Goal: Task Accomplishment & Management: Manage account settings

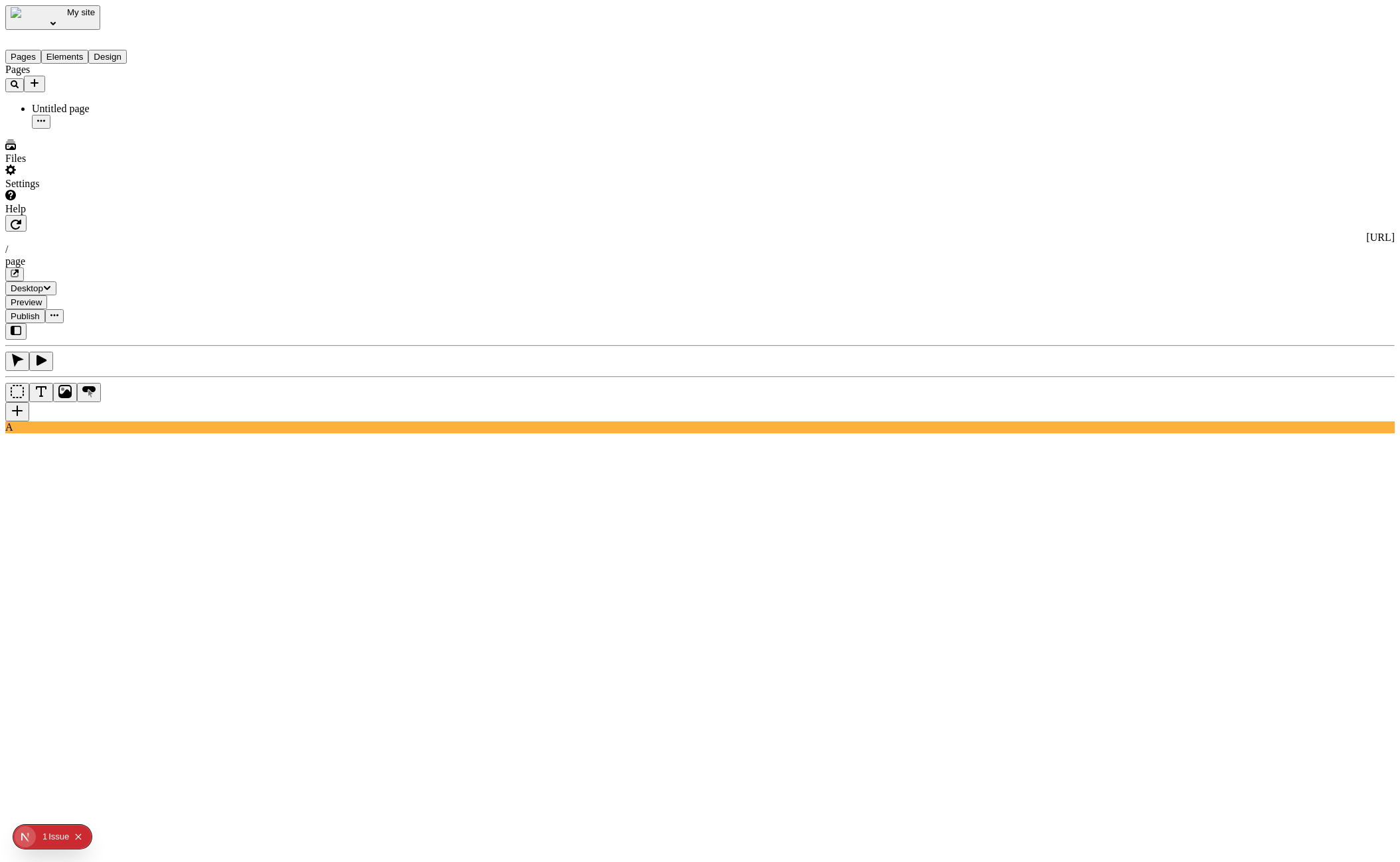
click at [92, 190] on div "Settings" at bounding box center [85, 177] width 159 height 25
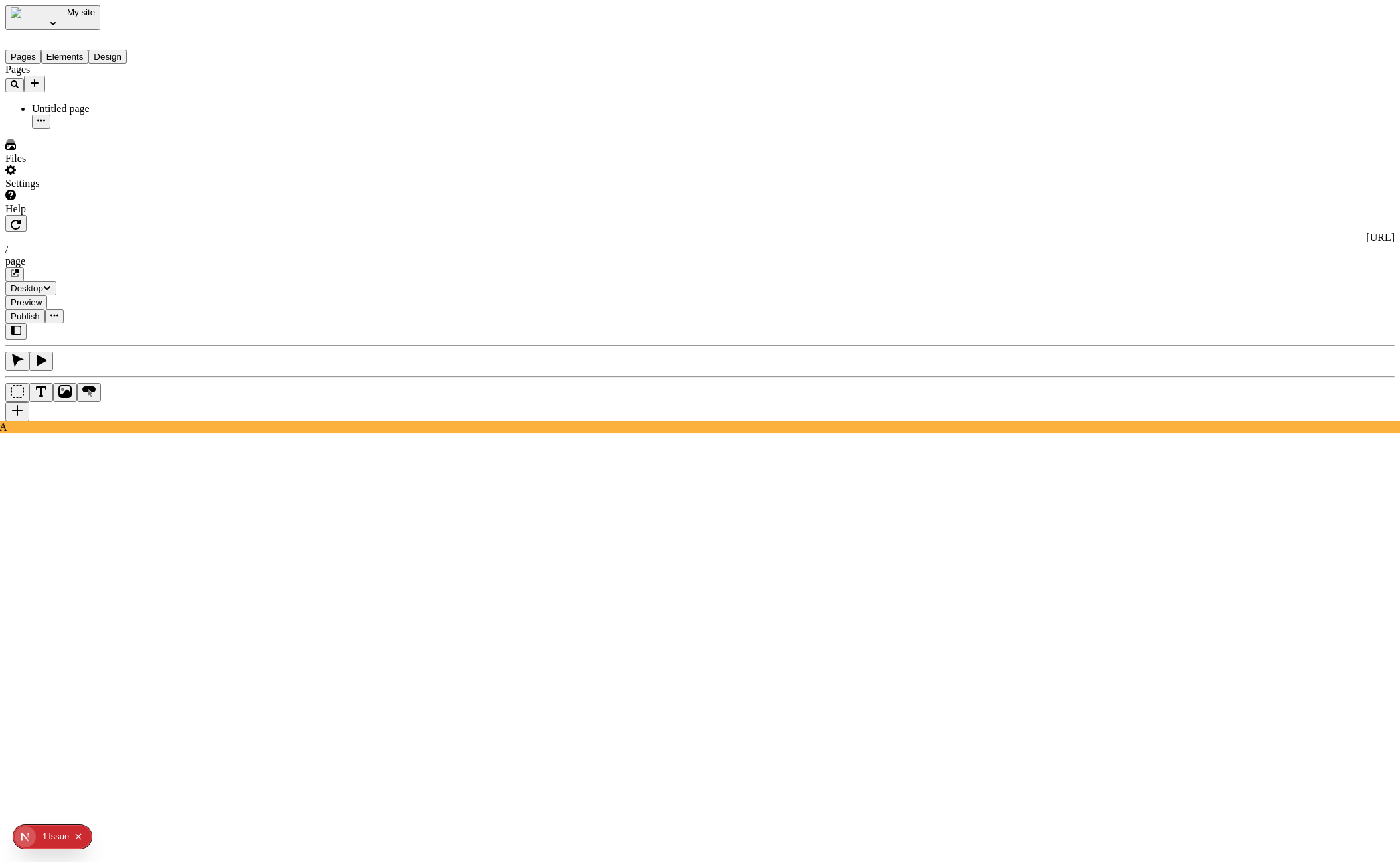
click at [40, 311] on span "Publish" at bounding box center [25, 316] width 29 height 10
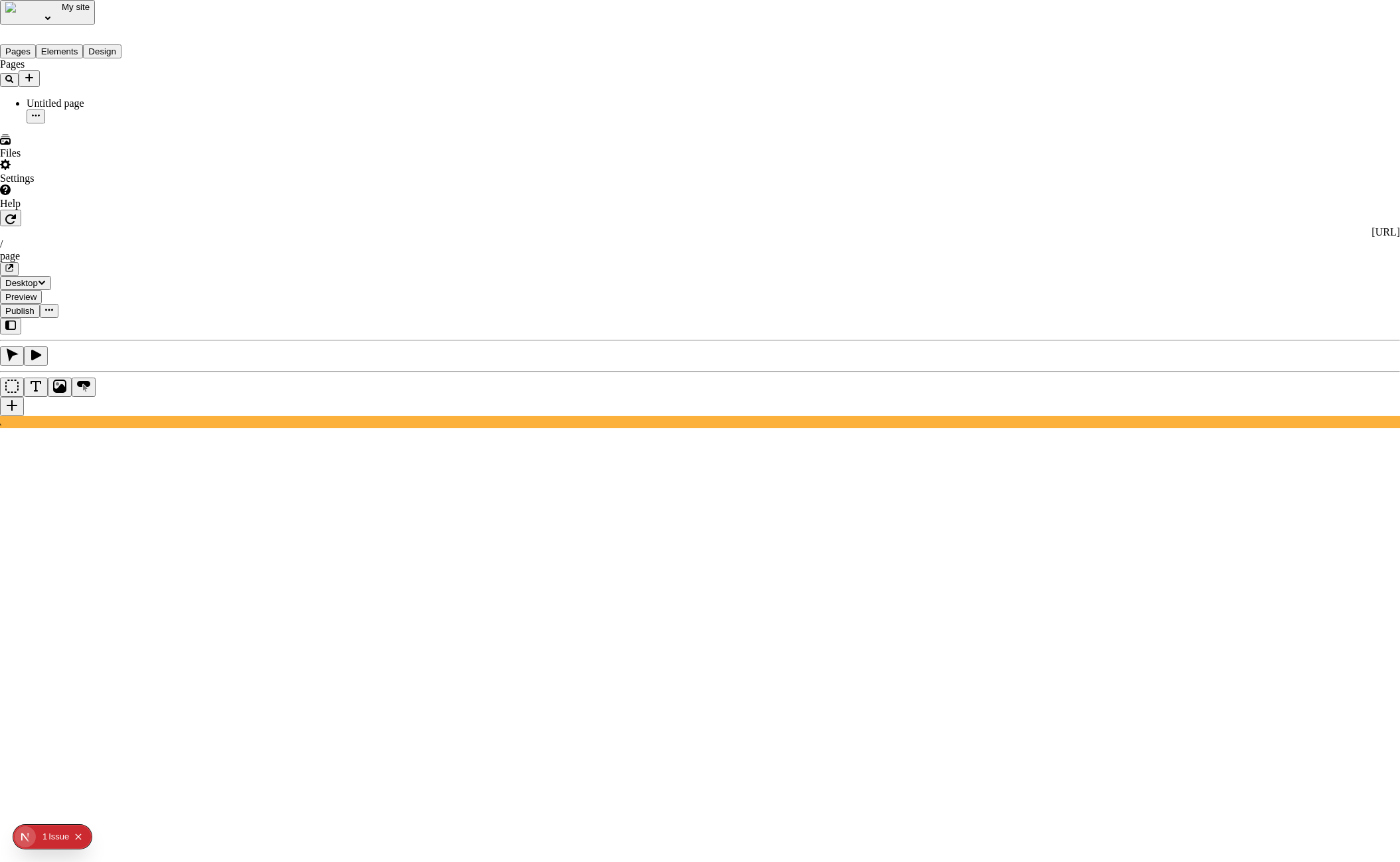
checkbox input "true"
checkbox input "false"
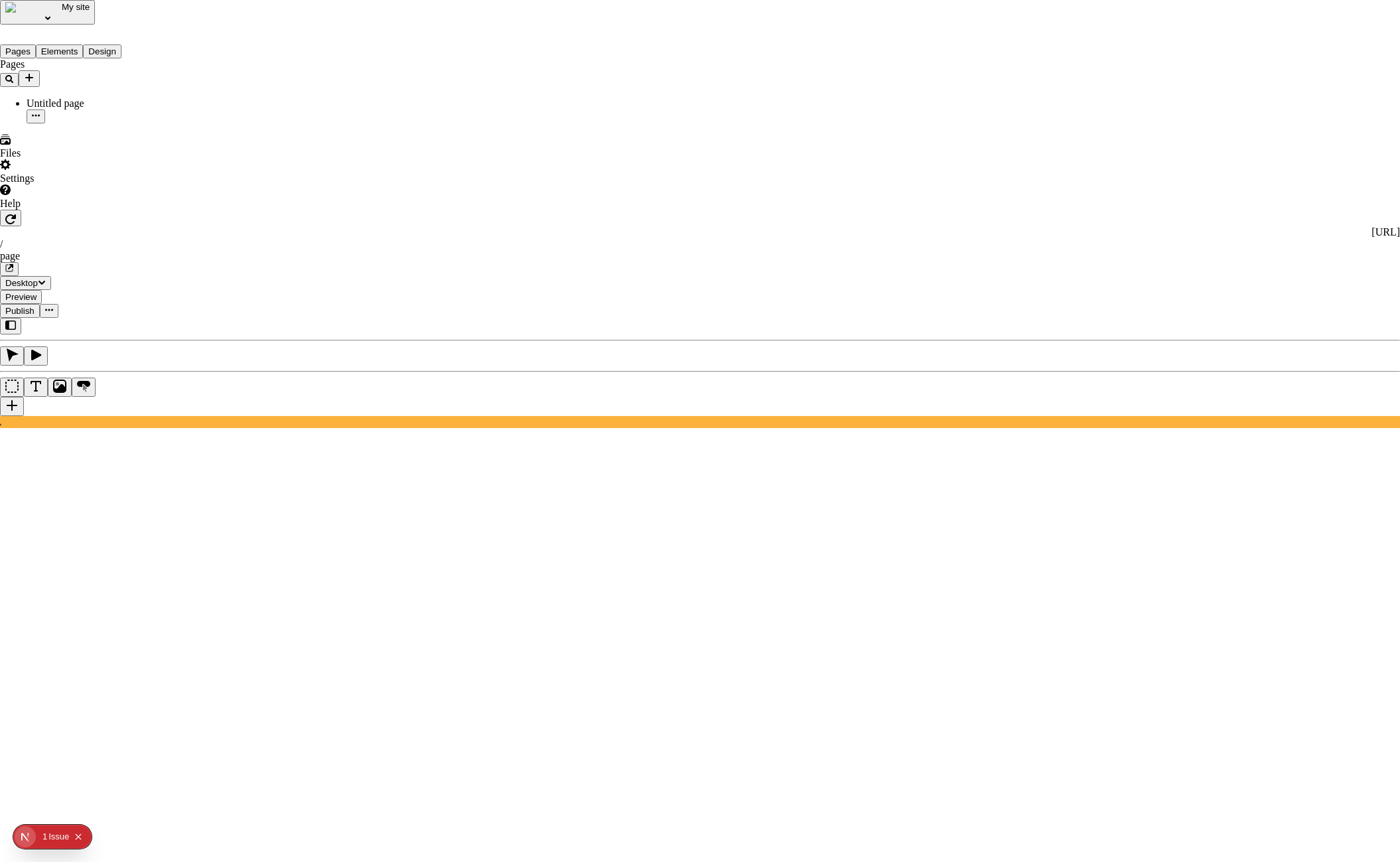
checkbox input "false"
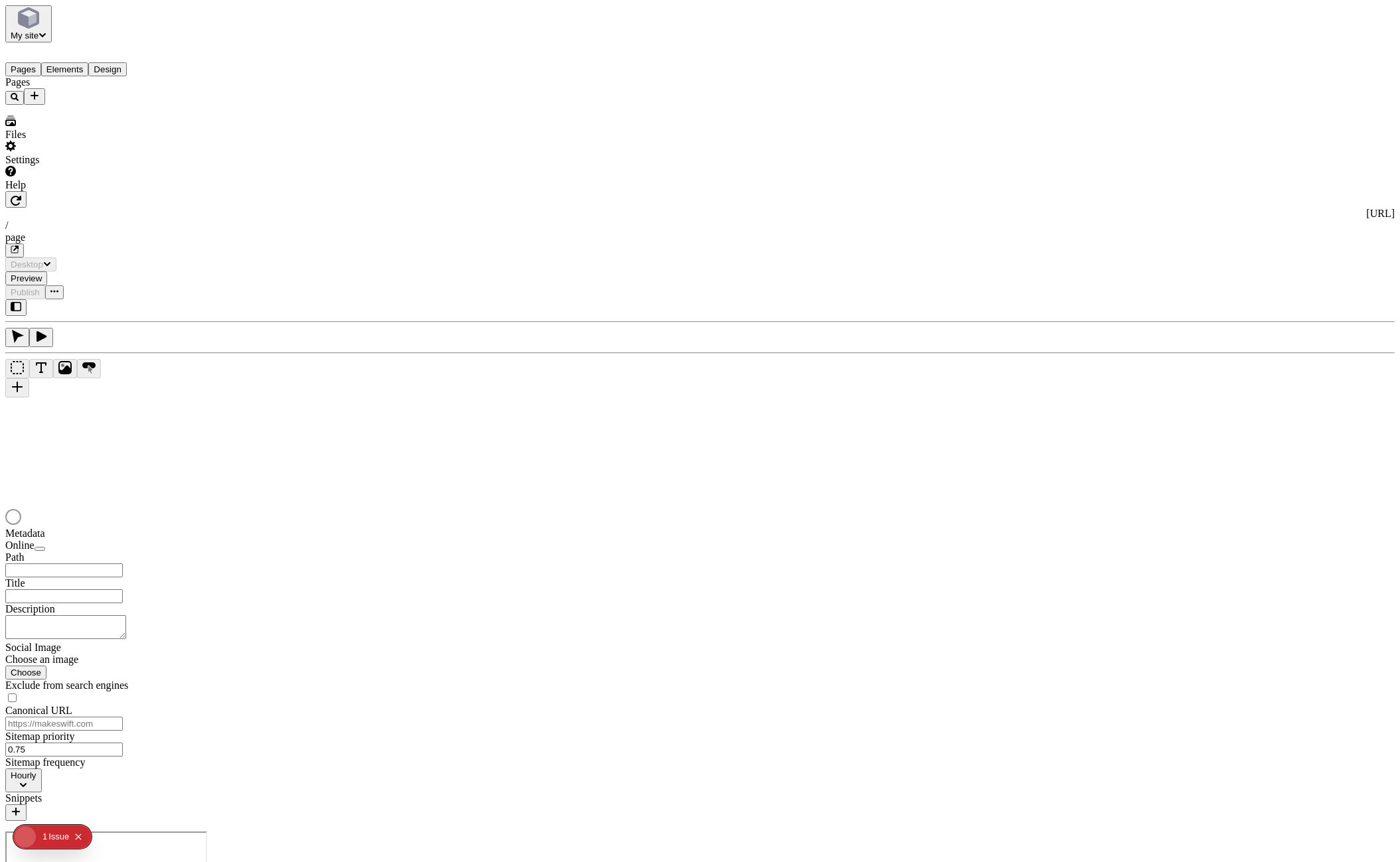
type input "/page"
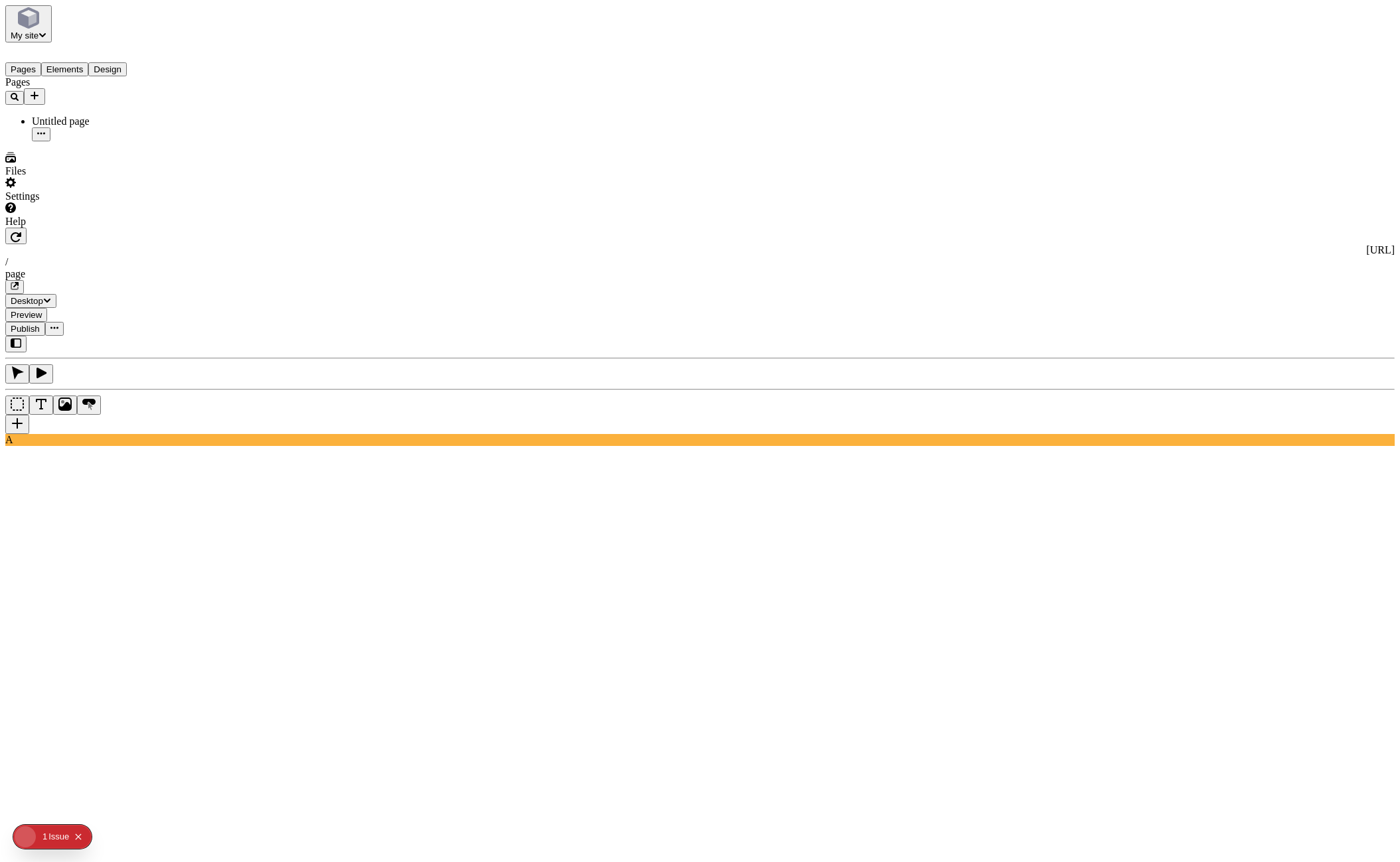
click at [40, 324] on span "Publish" at bounding box center [25, 329] width 29 height 10
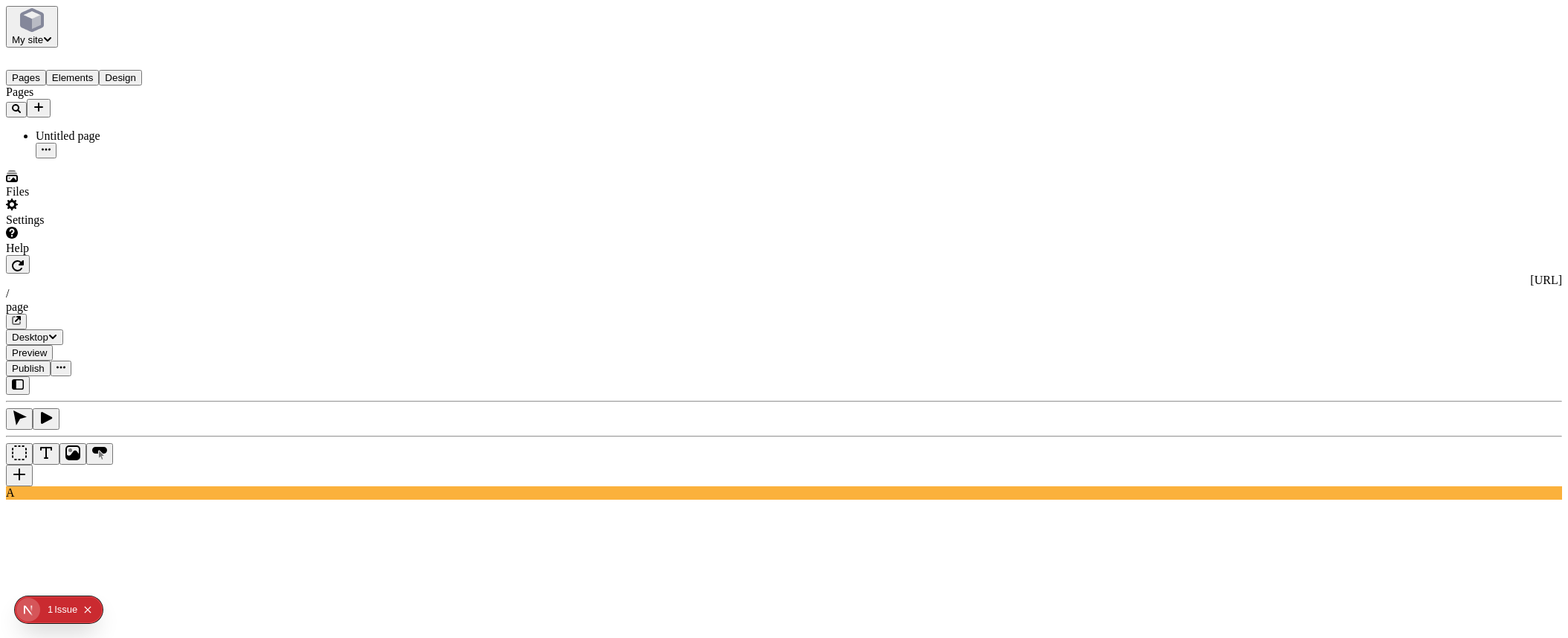
click at [87, 70] on button "Elements" at bounding box center [73, 78] width 53 height 16
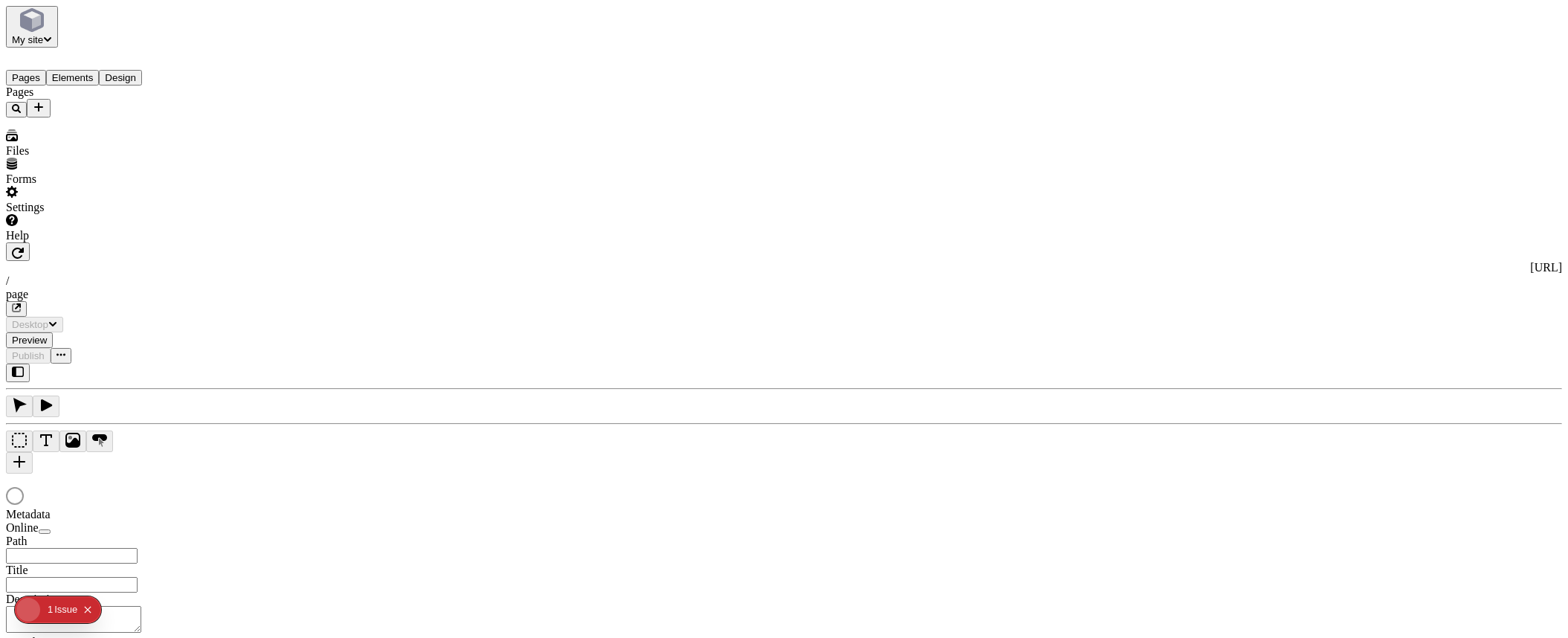
type input "/page"
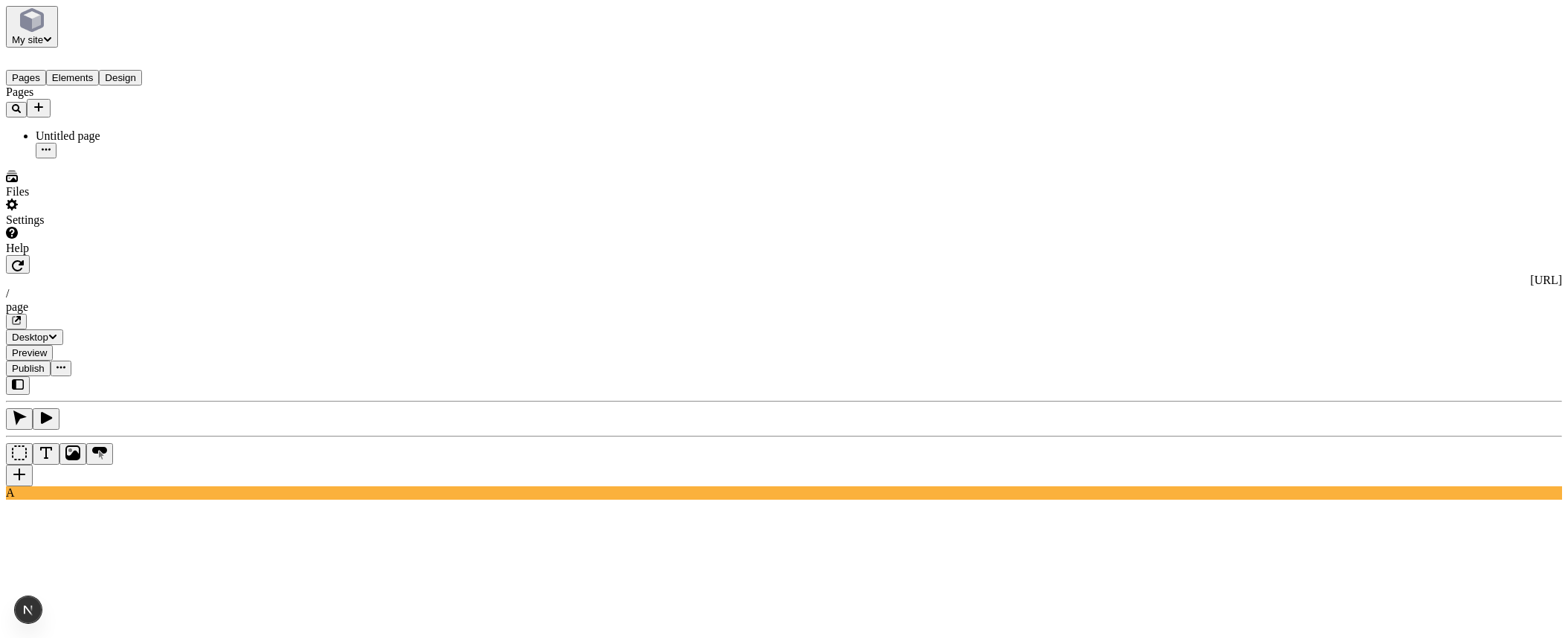
click at [45, 363] on span "Publish" at bounding box center [28, 368] width 33 height 11
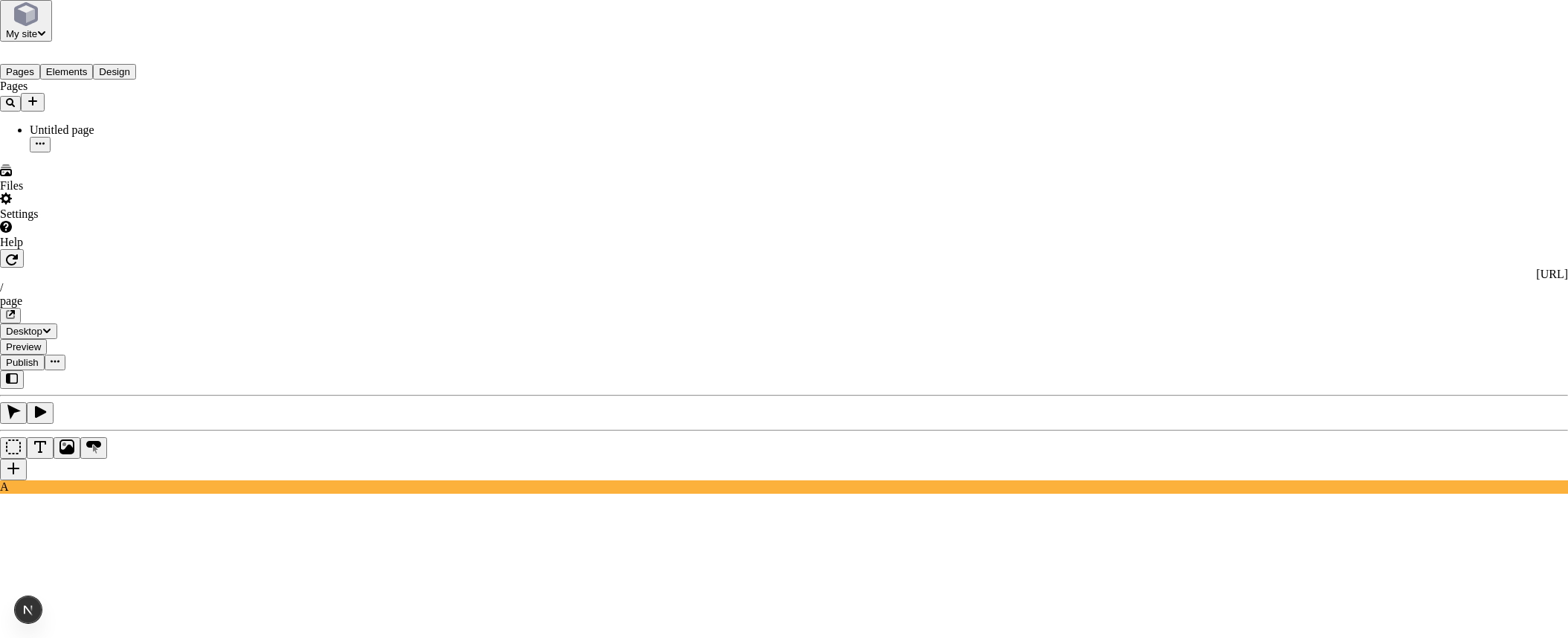
checkbox input "true"
checkbox input "false"
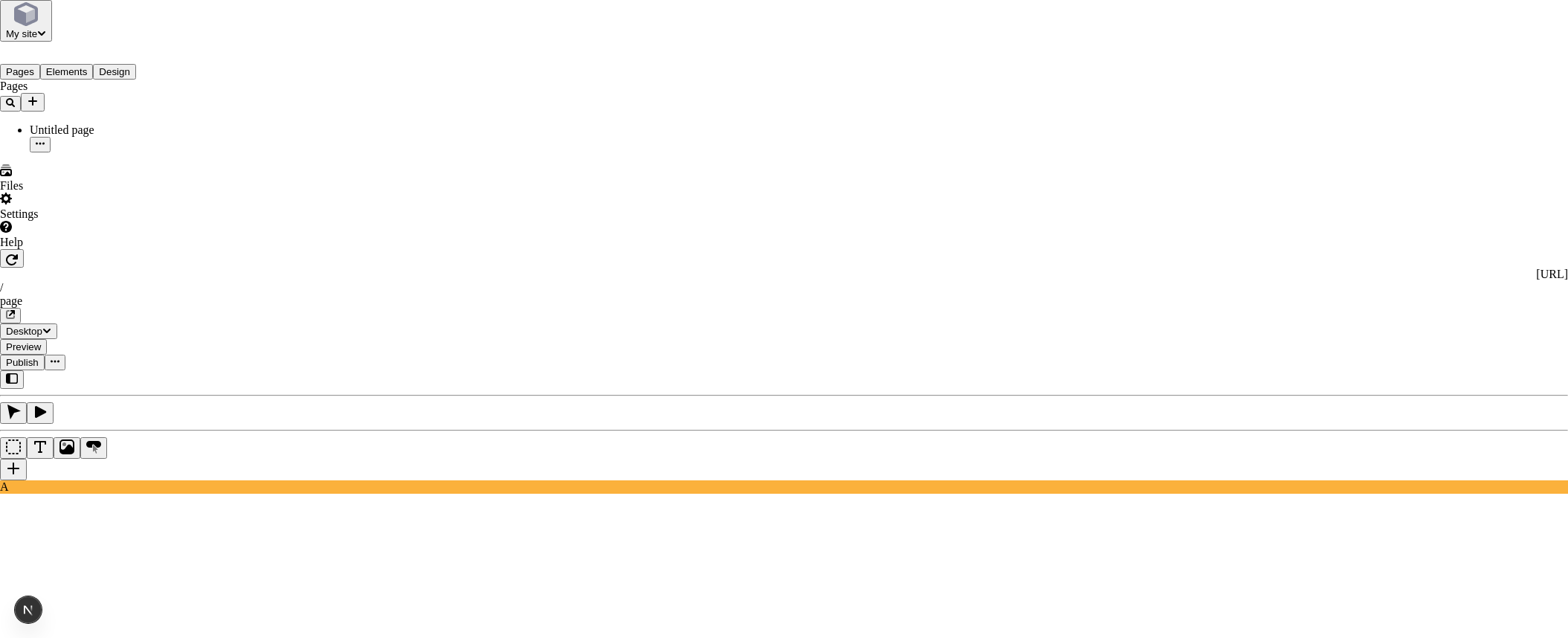
checkbox input "true"
checkbox input "false"
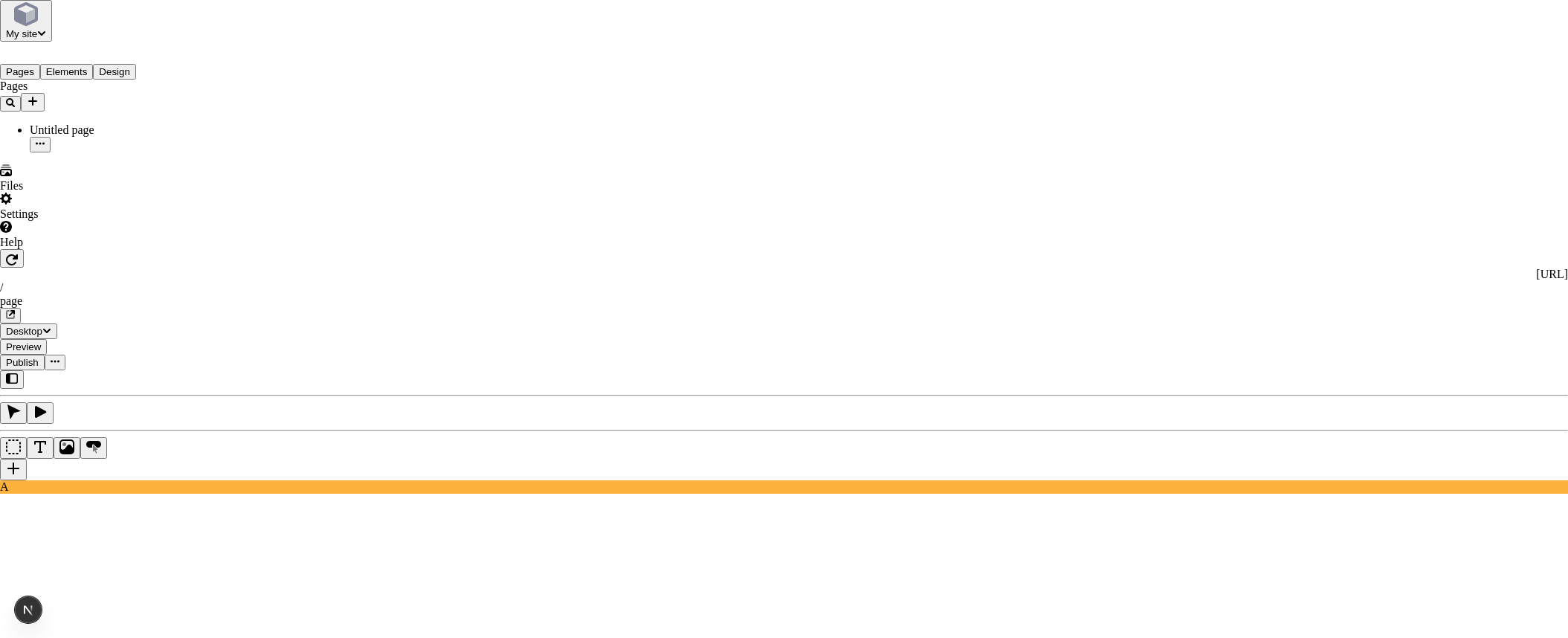
checkbox input "false"
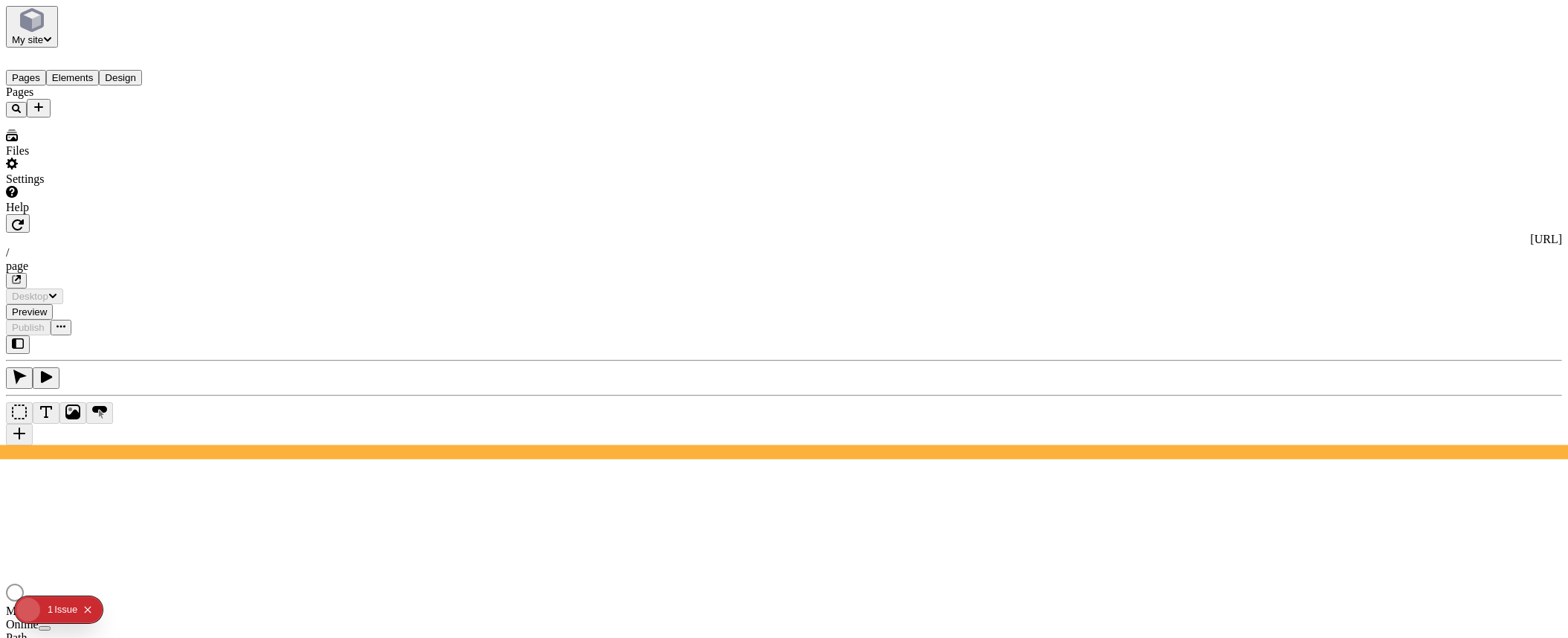
type input "/page"
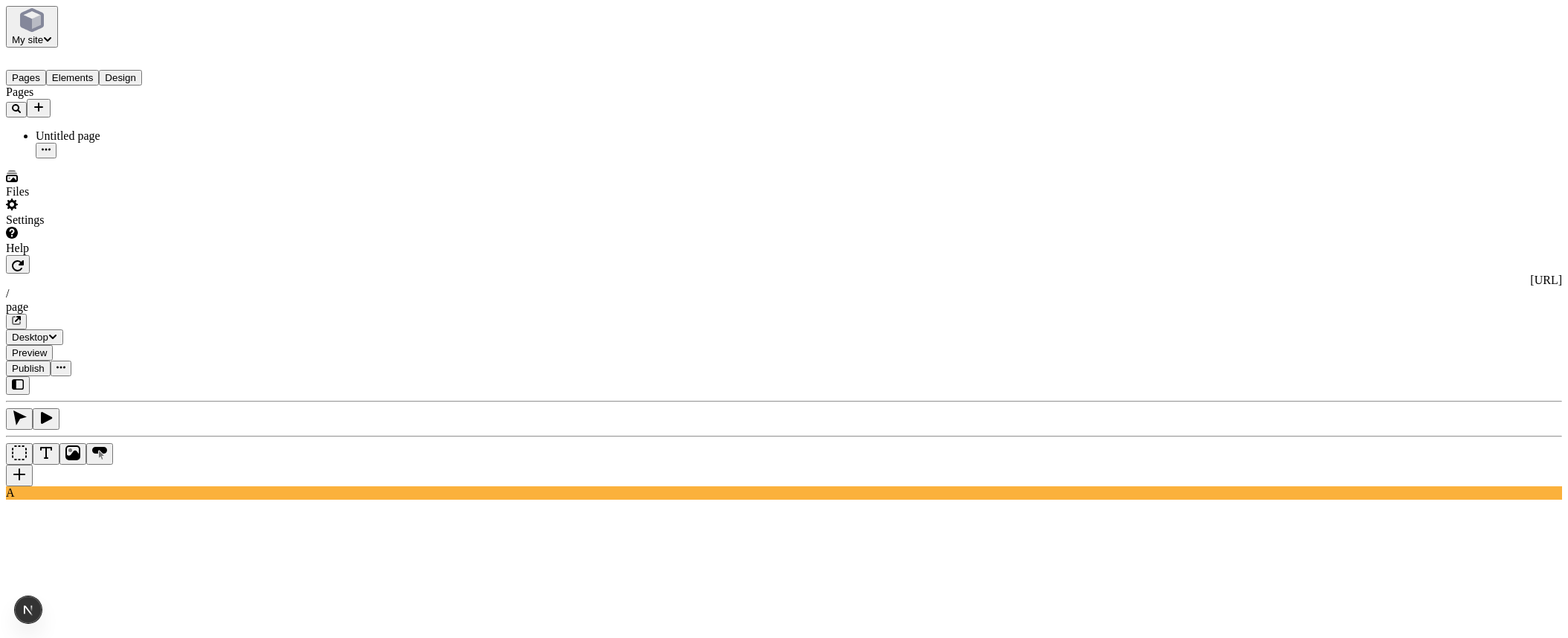
click at [45, 363] on span "Publish" at bounding box center [28, 368] width 33 height 11
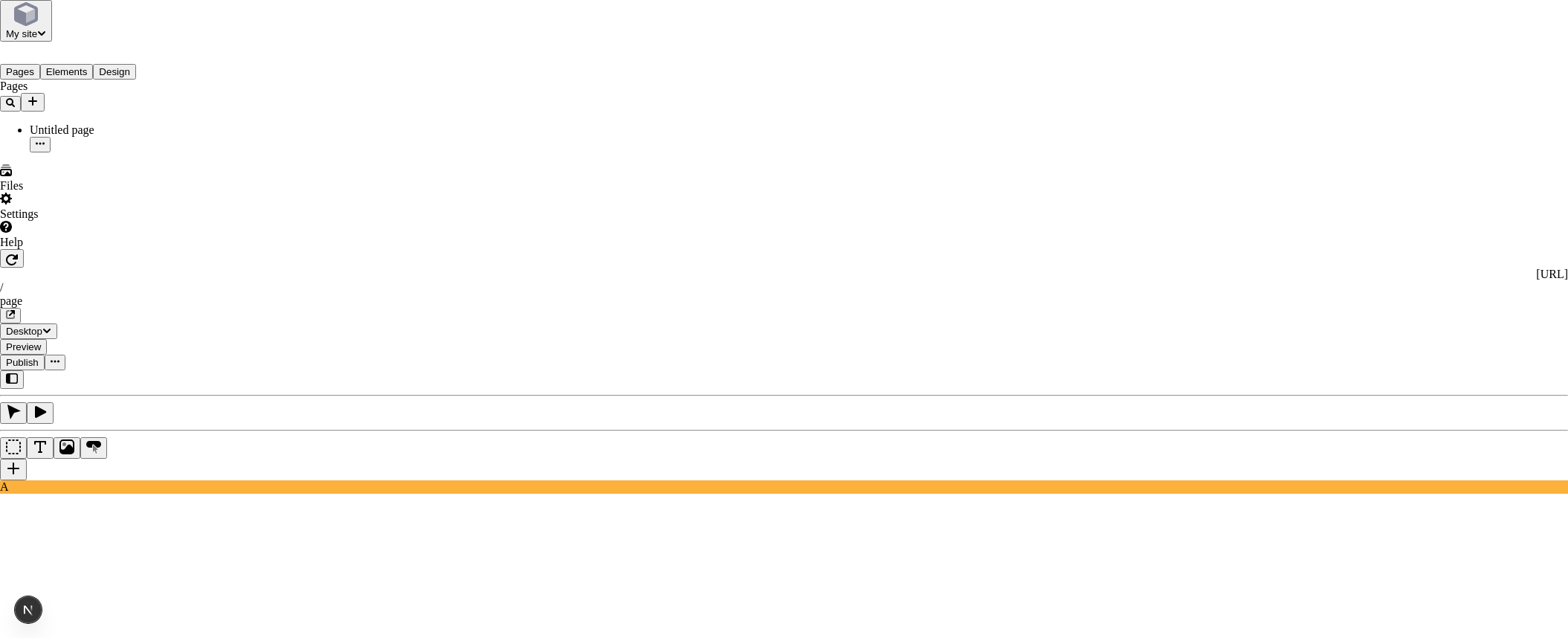
checkbox input "true"
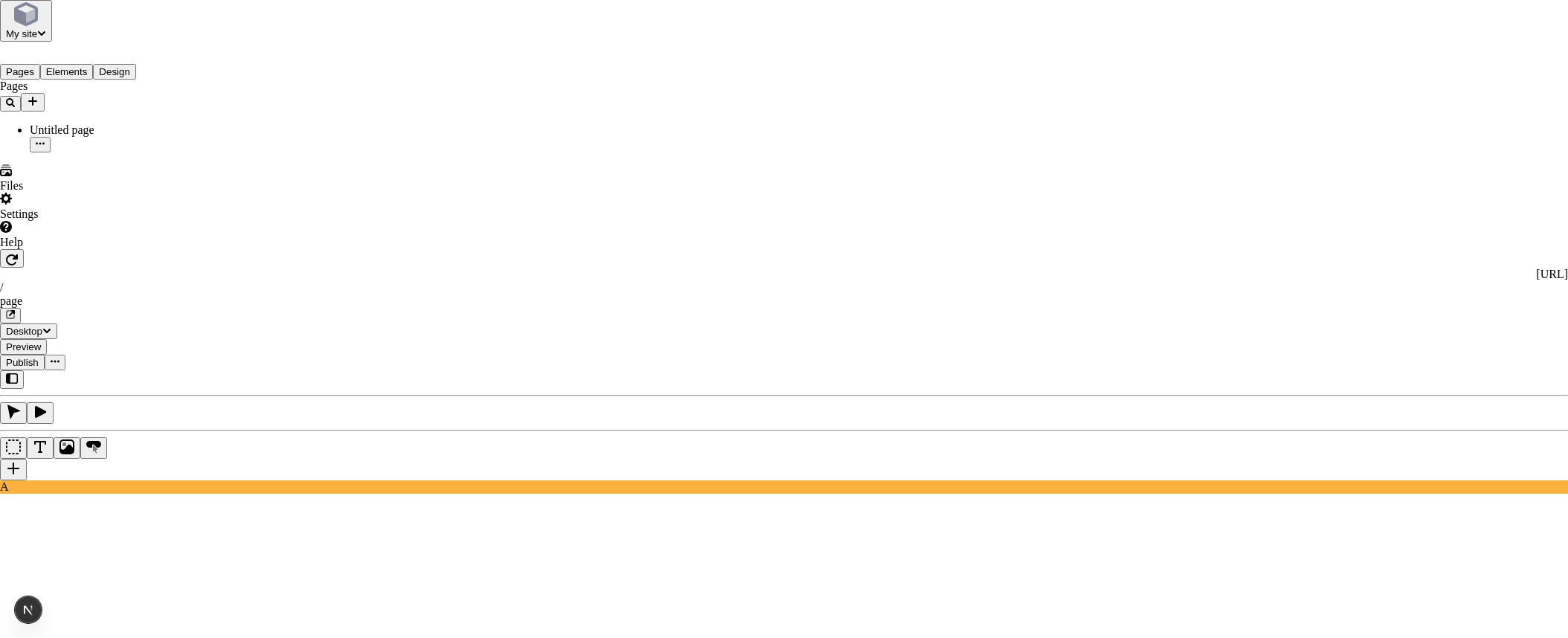
checkbox input "true"
checkbox input "false"
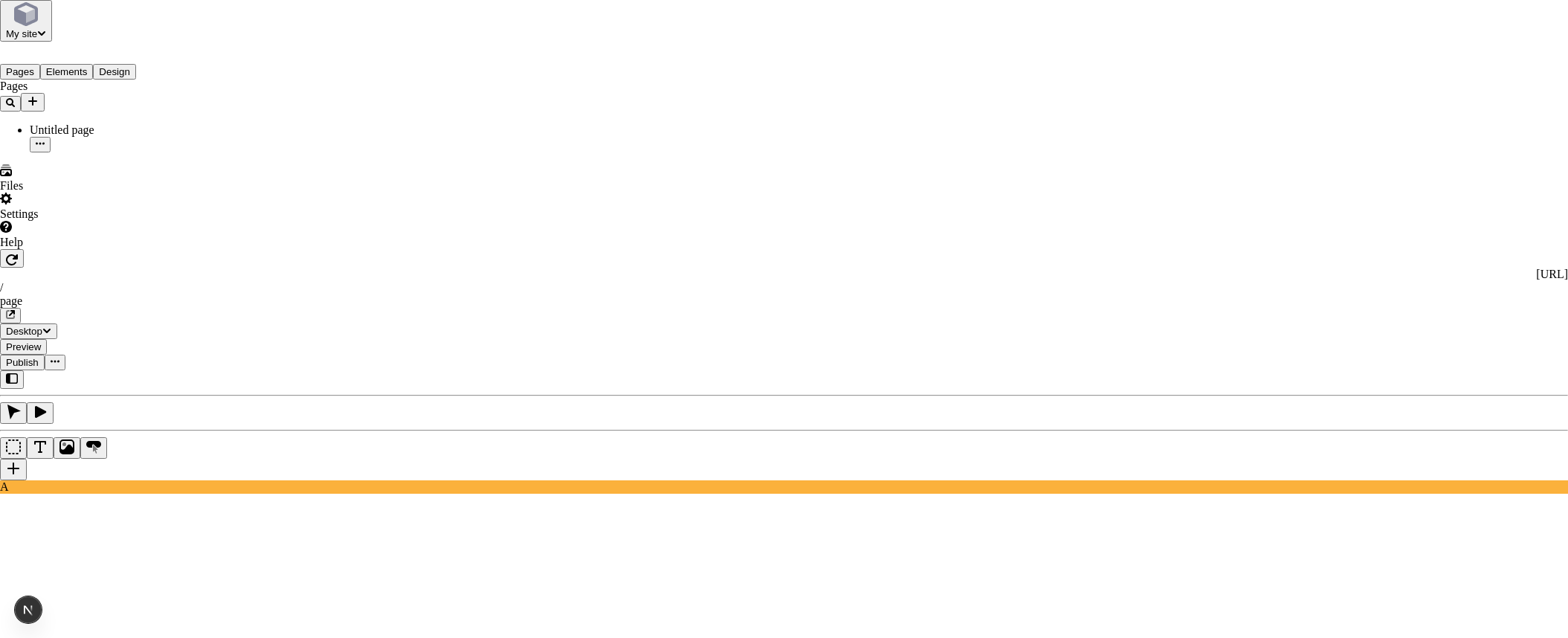
checkbox input "true"
checkbox input "false"
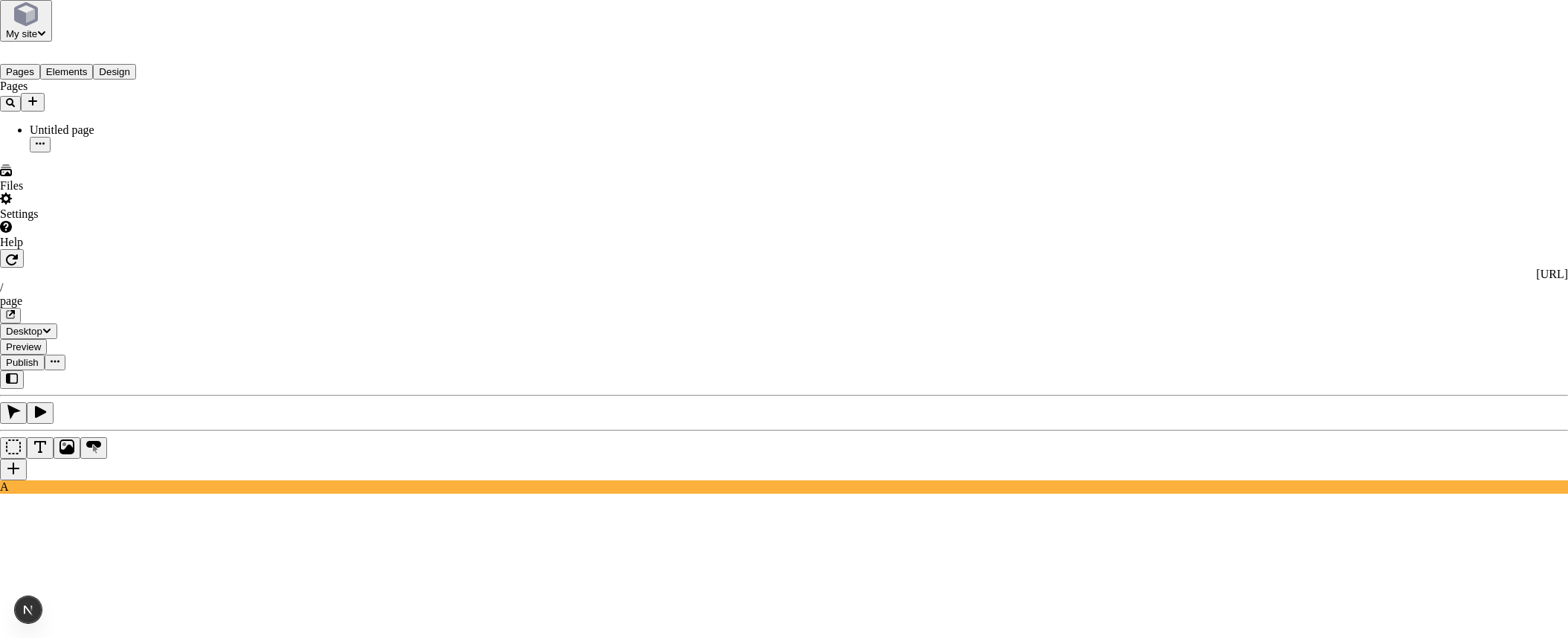
checkbox input "true"
checkbox input "false"
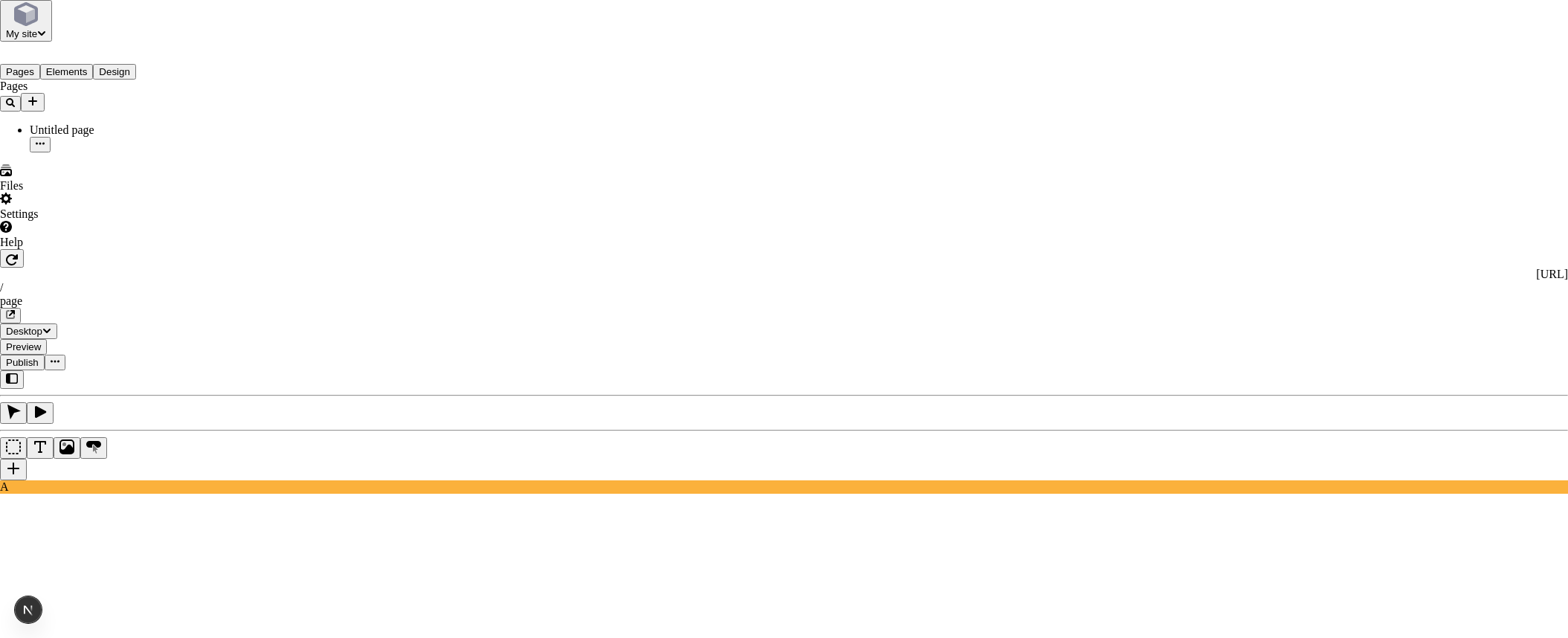
checkbox input "false"
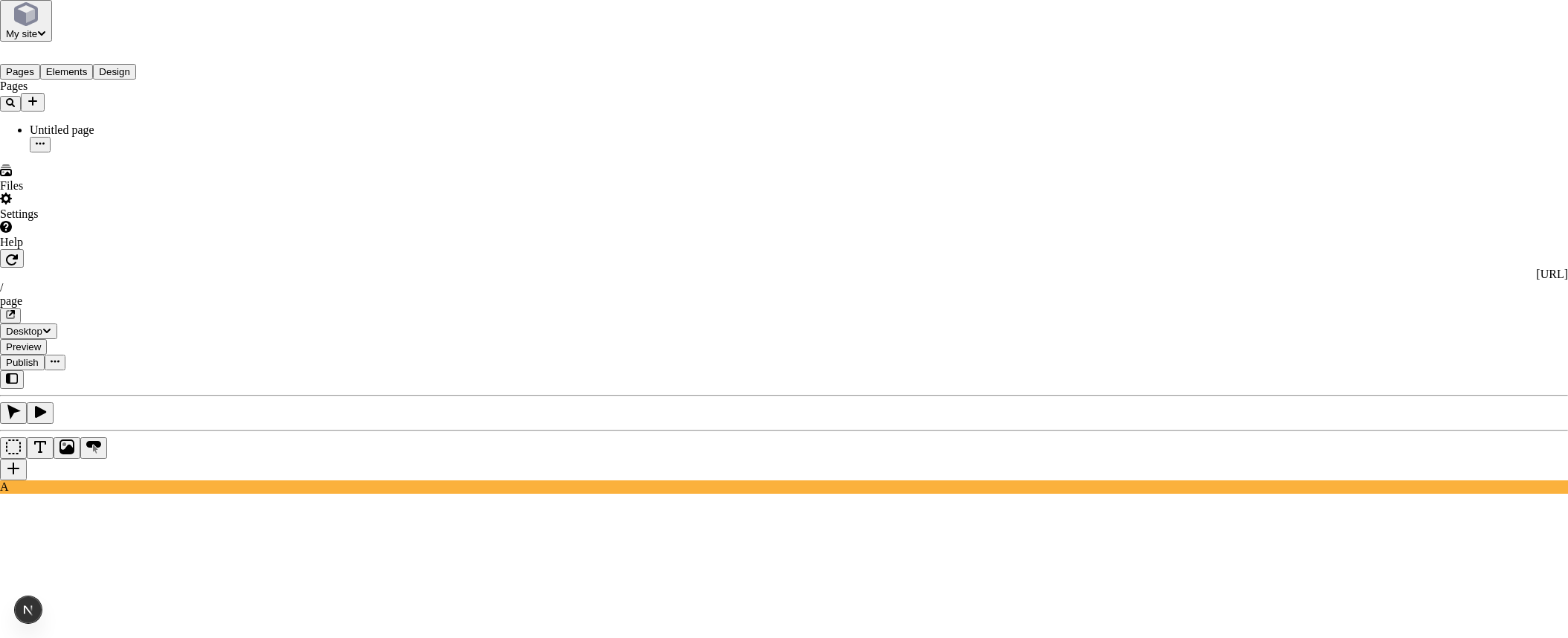
checkbox input "false"
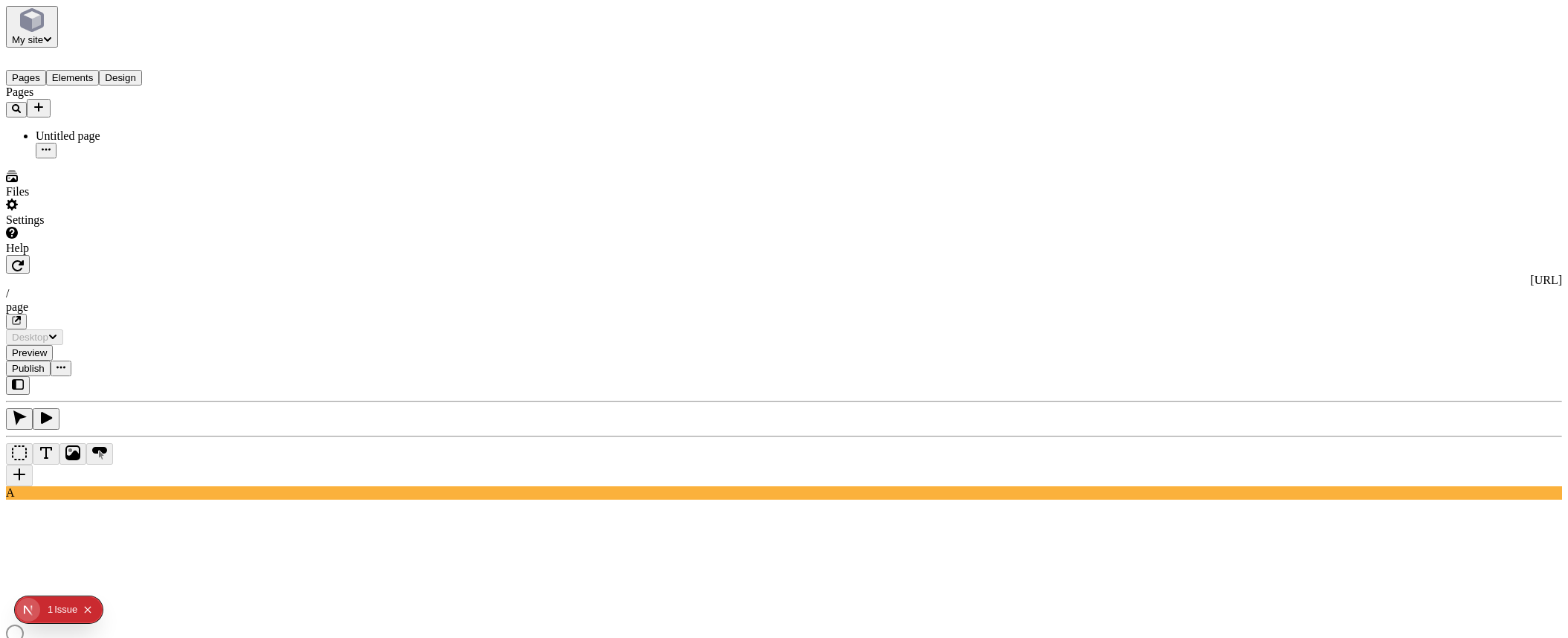
click at [45, 363] on span "Publish" at bounding box center [28, 368] width 33 height 11
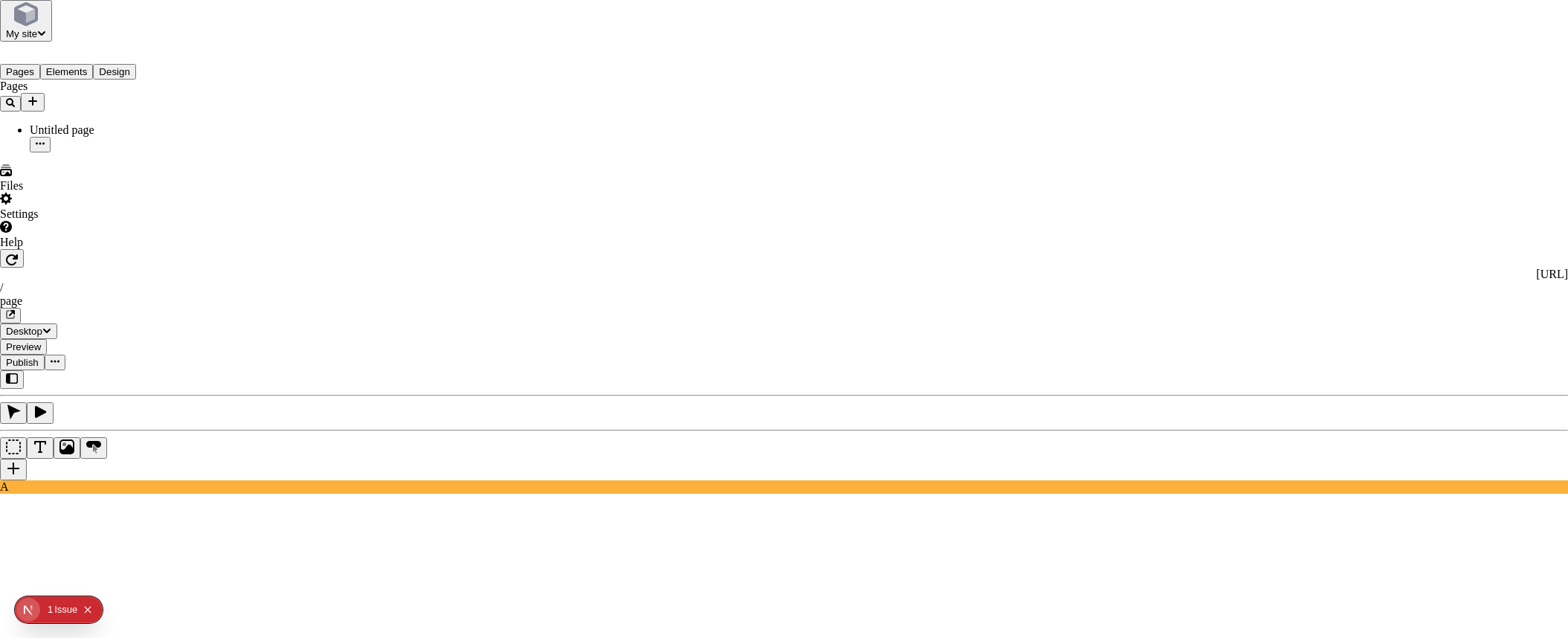
checkbox input "false"
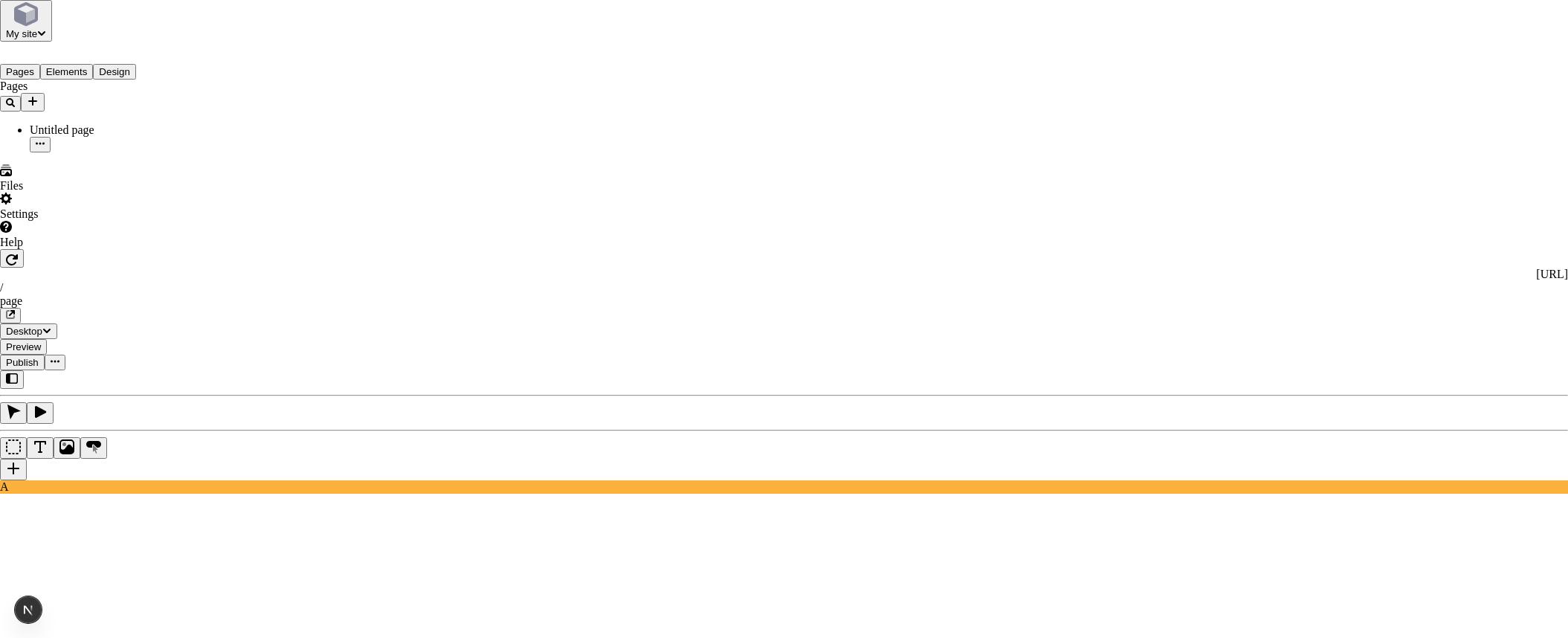
checkbox input "true"
checkbox input "false"
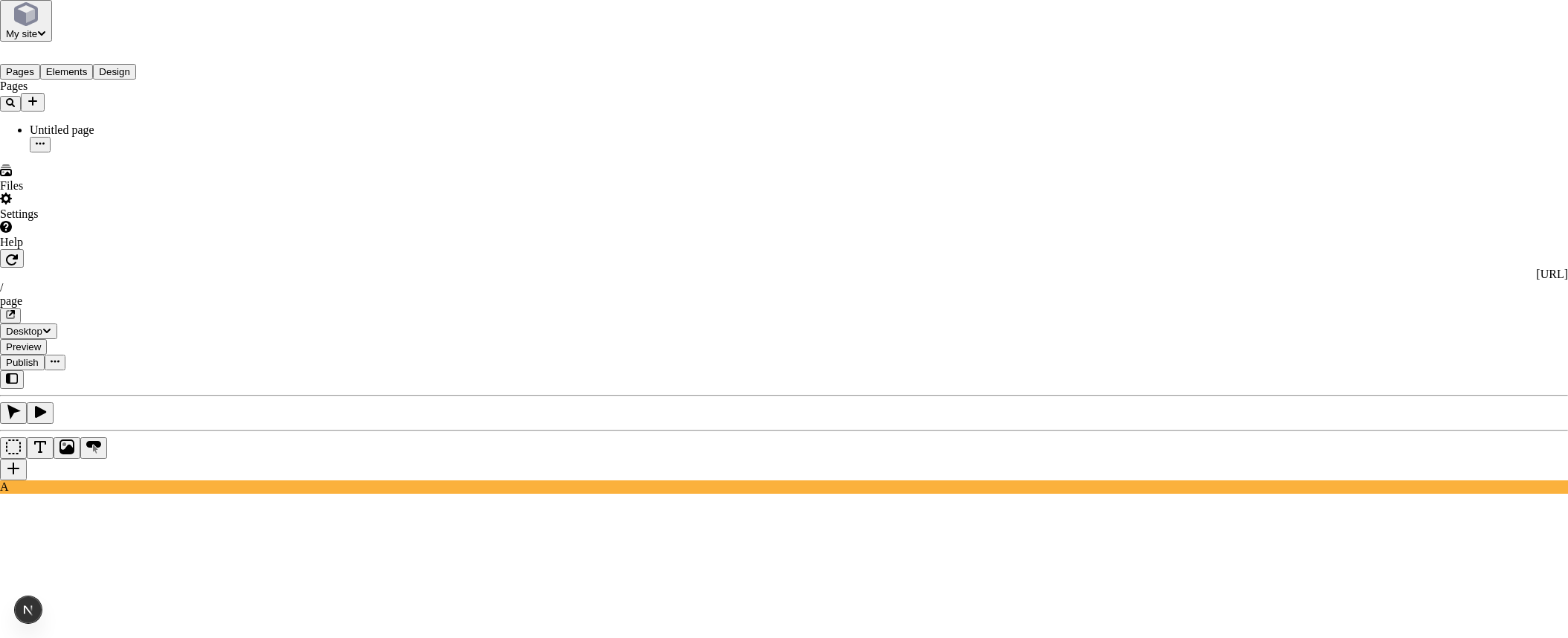
checkbox input "false"
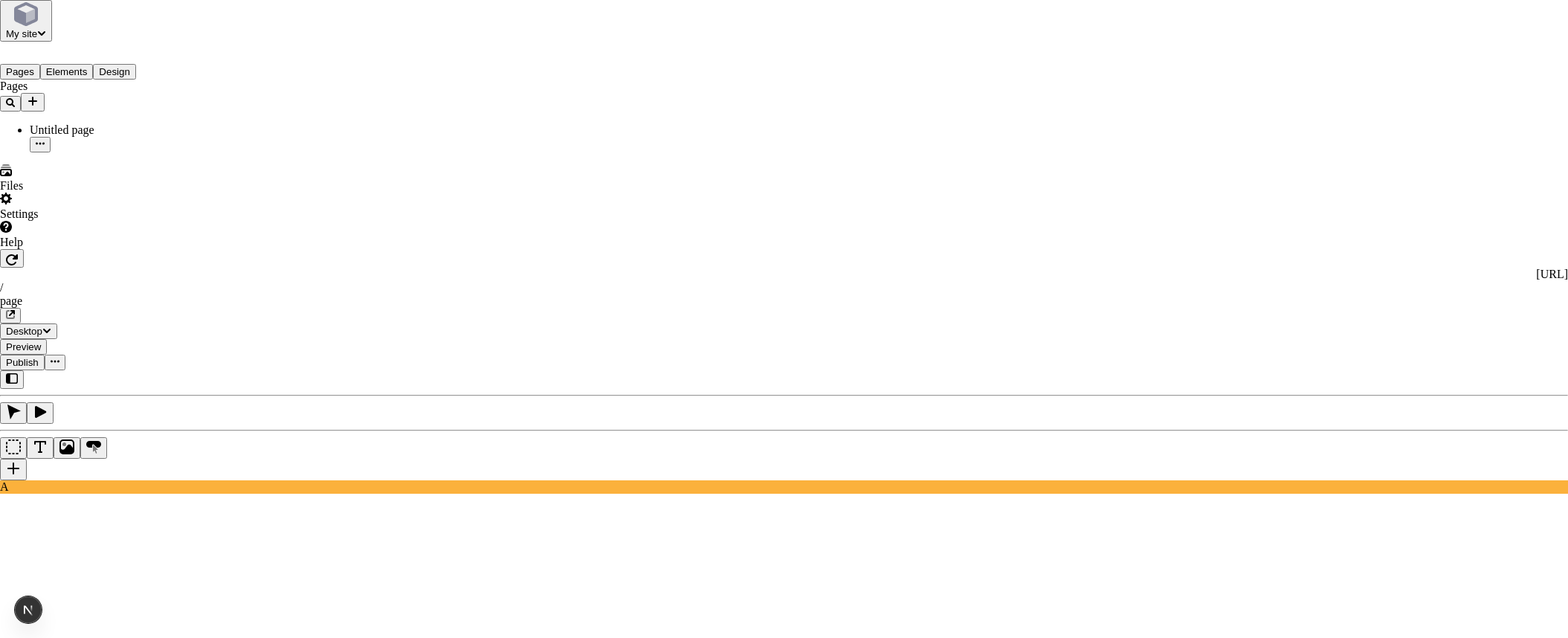
checkbox input "true"
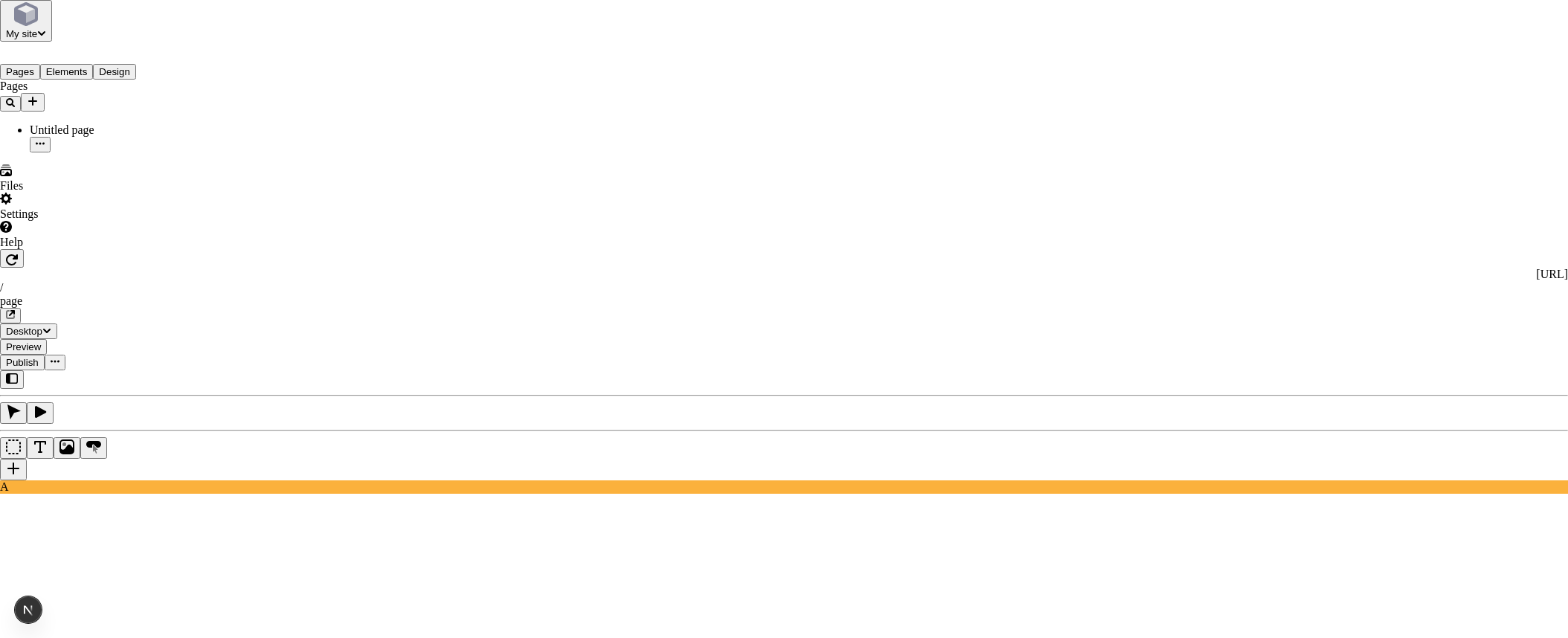
checkbox input "false"
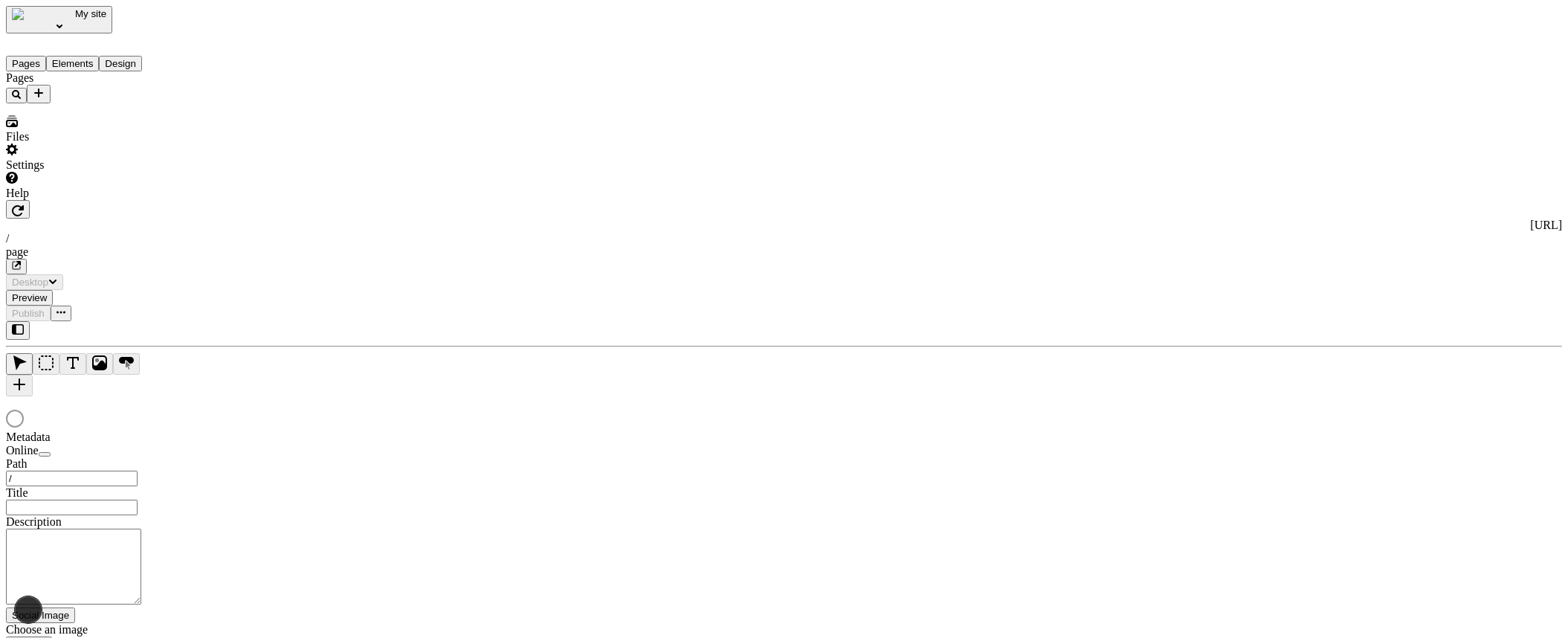
type input "/page"
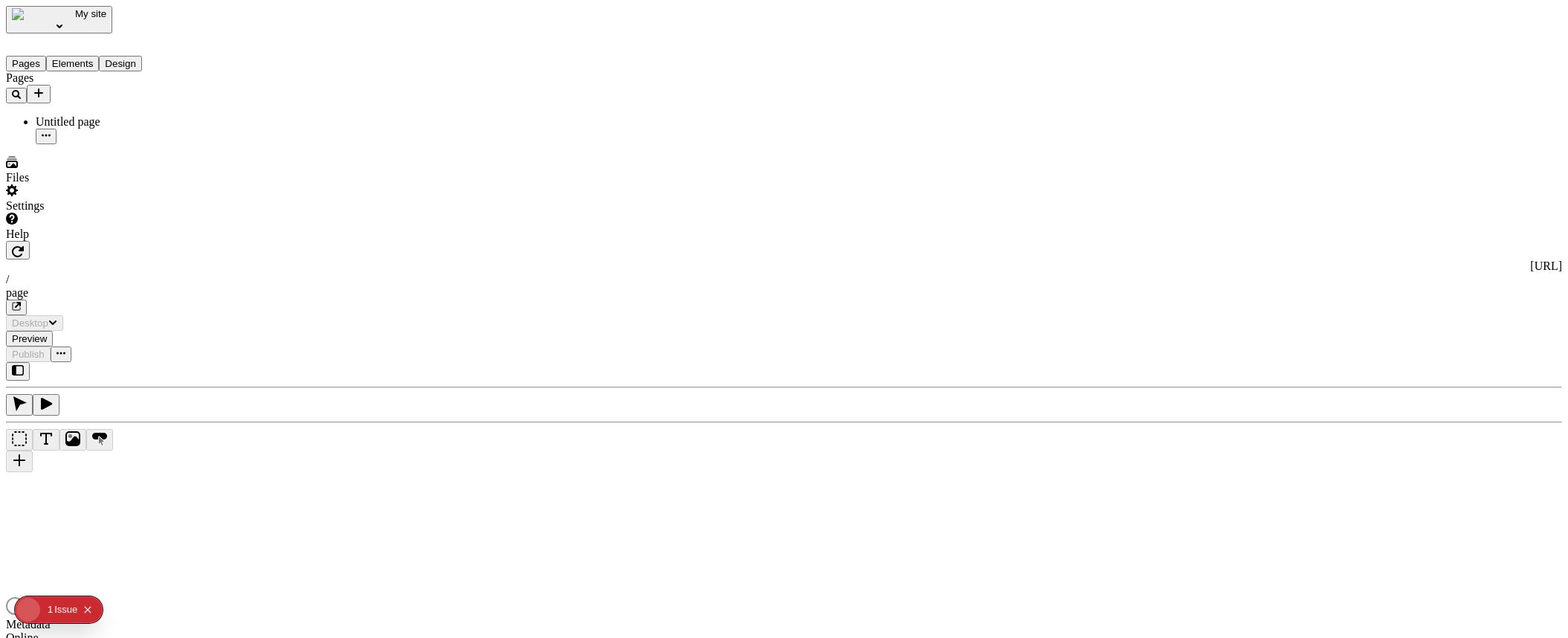
type input "/page"
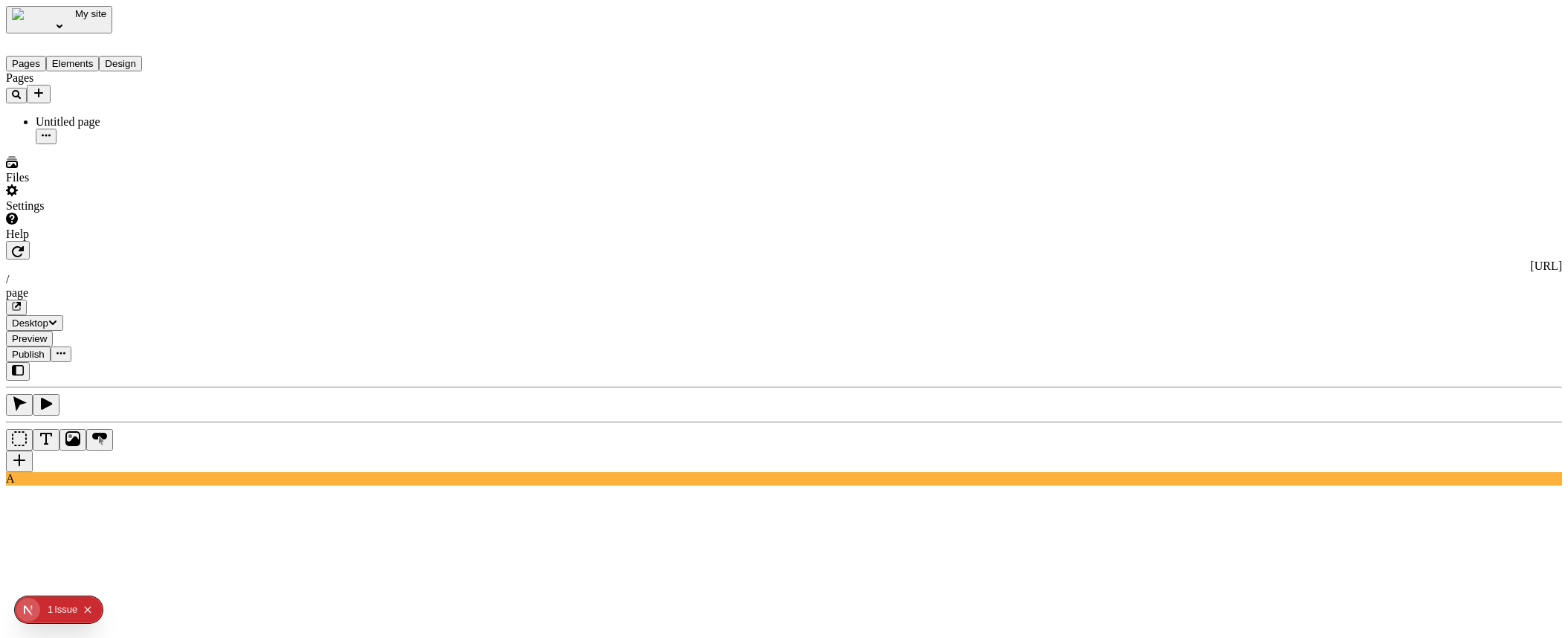
click at [67, 21] on button "My site" at bounding box center [59, 20] width 107 height 27
click at [117, 145] on div "Pages Untitled page" at bounding box center [95, 108] width 178 height 73
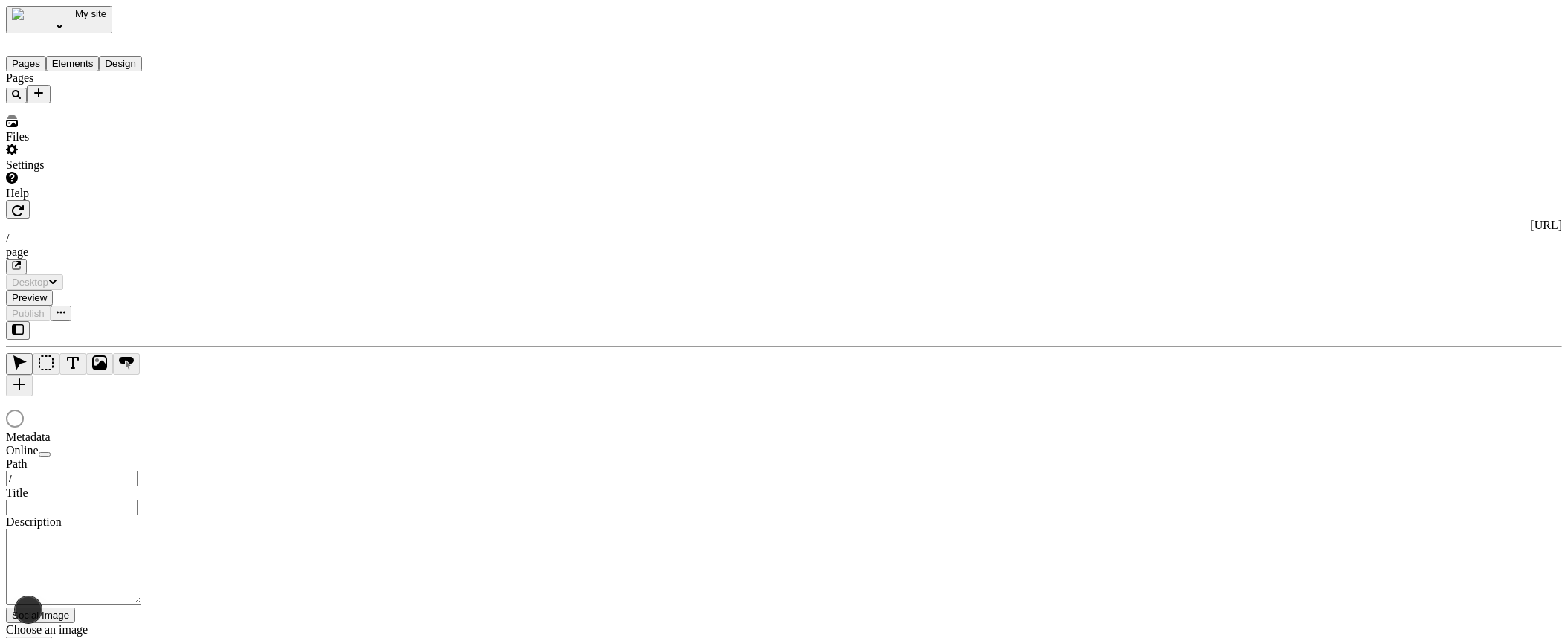
type input "/page"
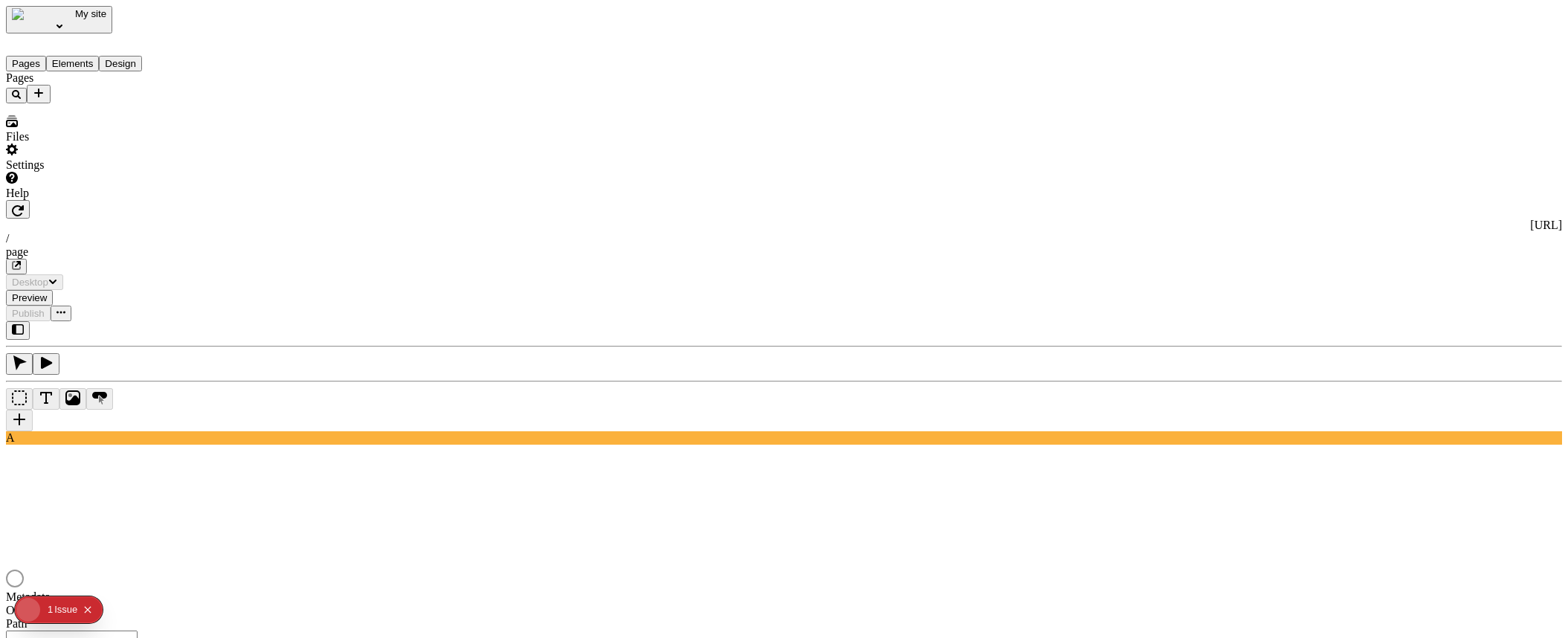
type input "/page"
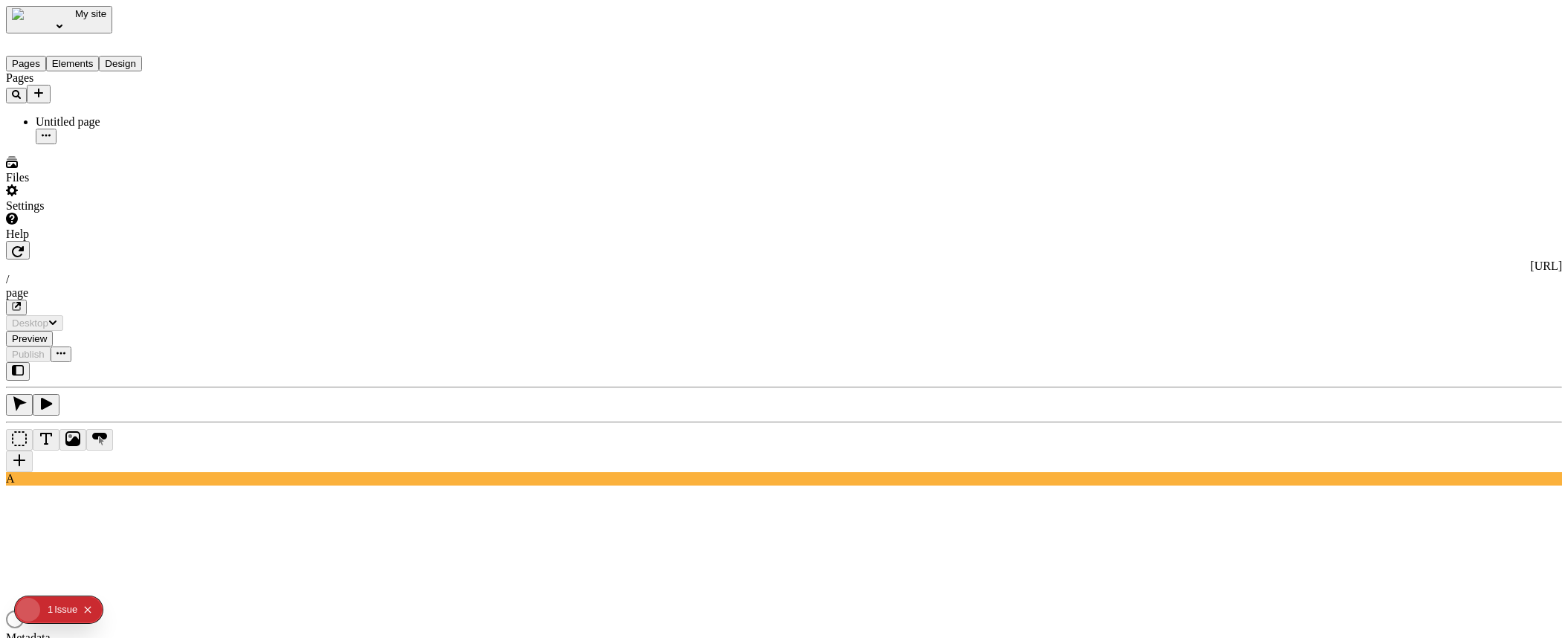
click at [75, 19] on span "My site" at bounding box center [91, 14] width 31 height 11
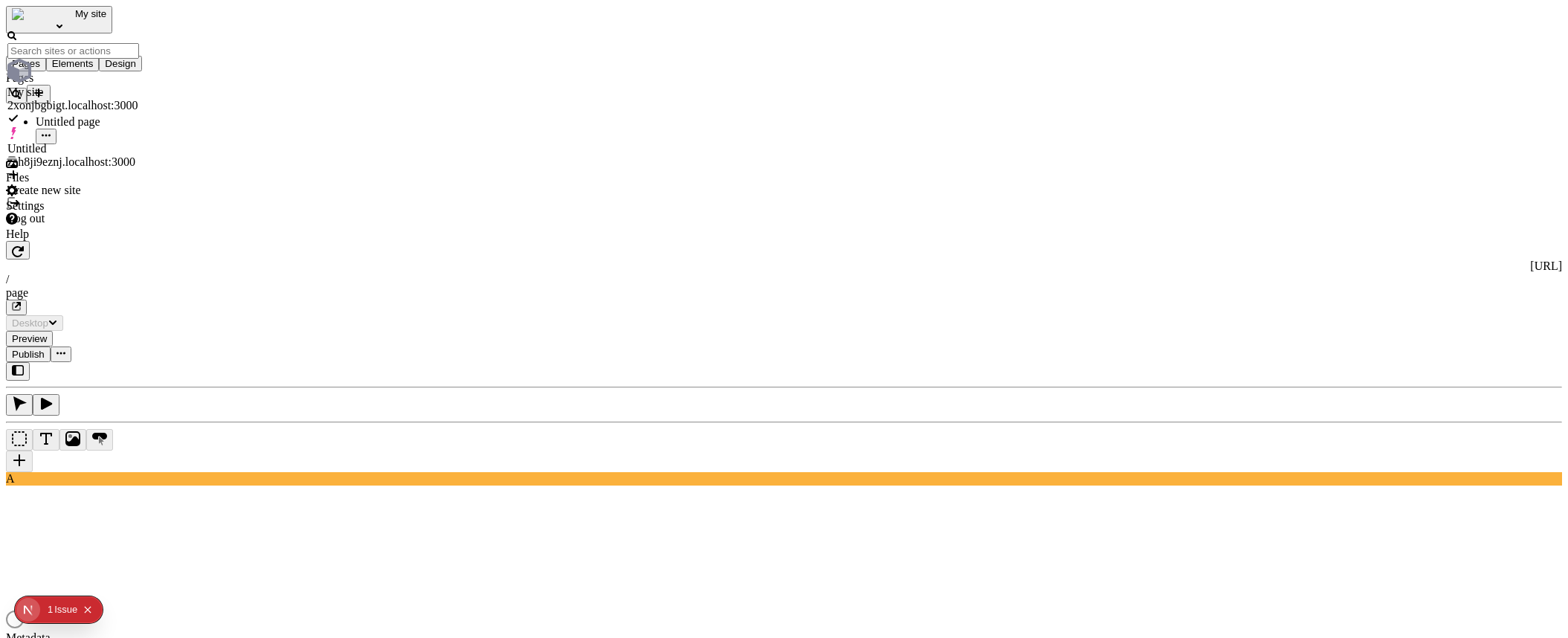
click at [75, 19] on span "My site" at bounding box center [91, 14] width 31 height 11
